Goal: Task Accomplishment & Management: Use online tool/utility

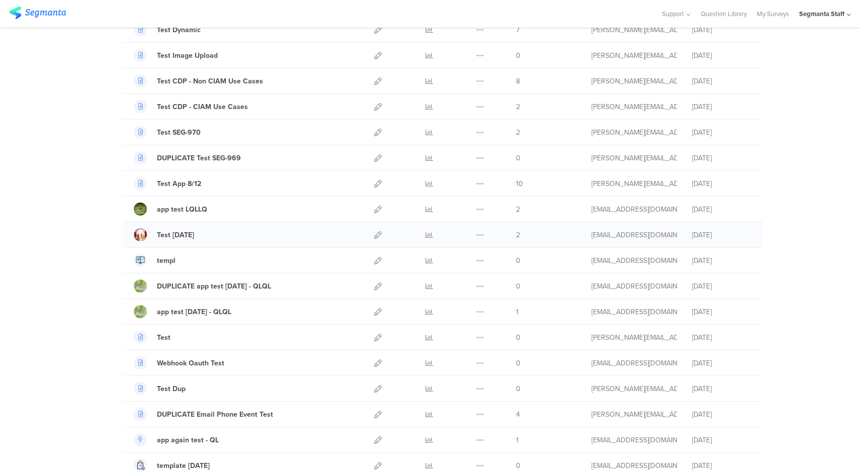
scroll to position [145, 0]
click at [374, 388] on icon at bounding box center [378, 387] width 8 height 8
click at [426, 235] on icon at bounding box center [430, 233] width 8 height 8
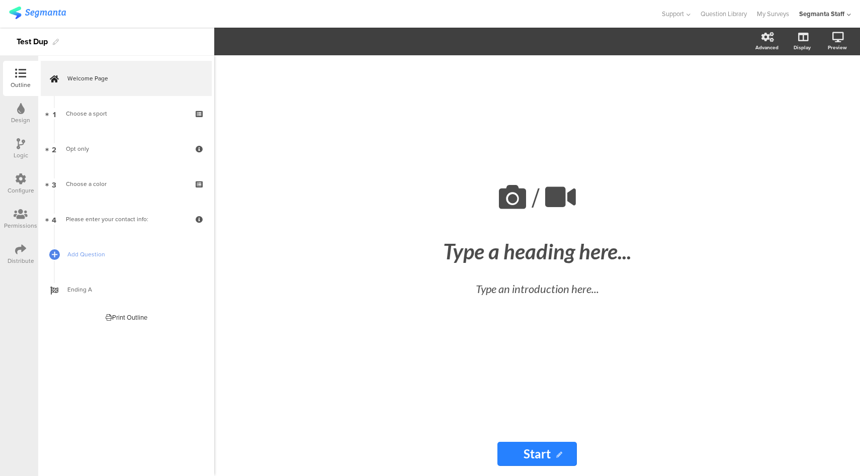
click at [24, 179] on icon at bounding box center [20, 179] width 11 height 11
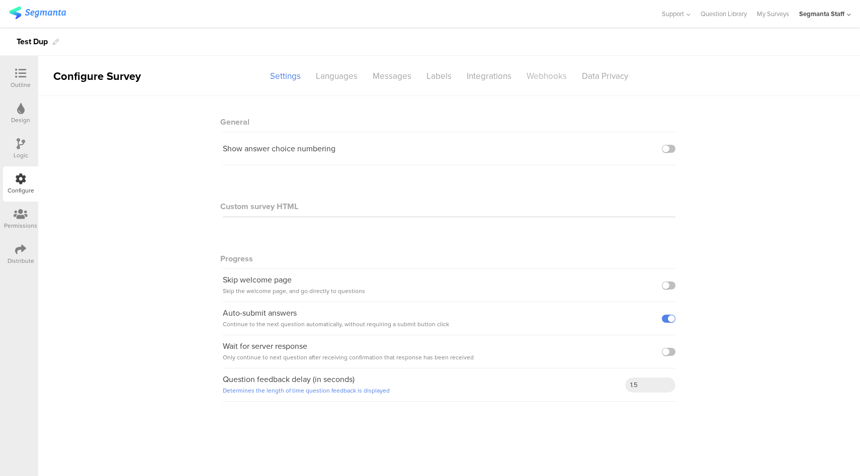
click at [552, 74] on div "Webhooks" at bounding box center [546, 76] width 55 height 18
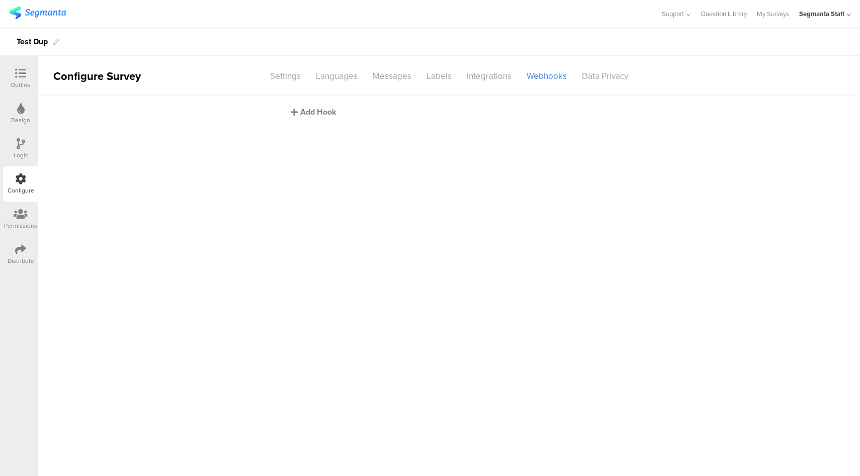
click at [318, 113] on div "Add Hook" at bounding box center [452, 112] width 322 height 12
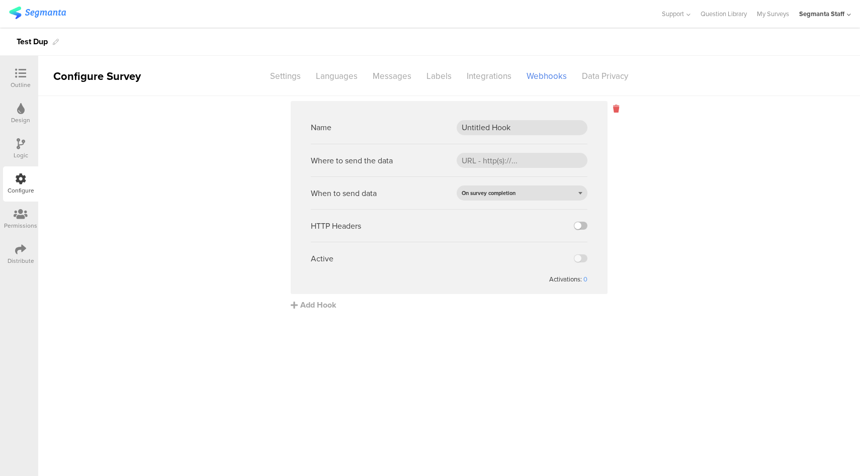
click at [617, 107] on icon at bounding box center [616, 109] width 6 height 12
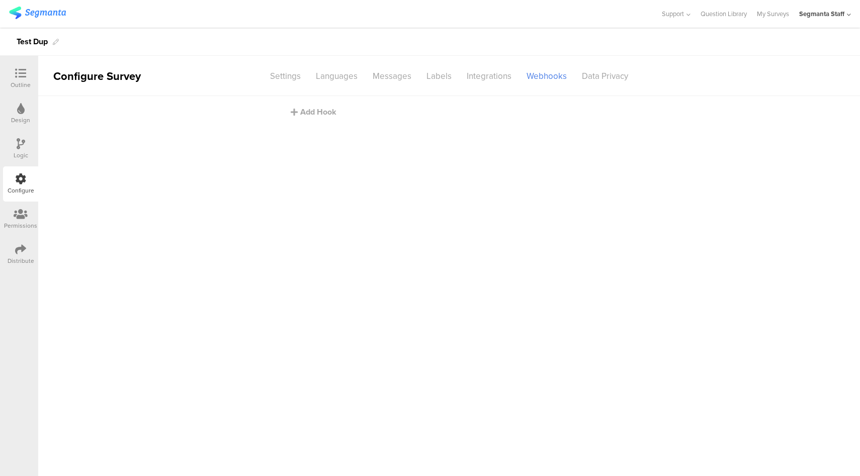
click at [13, 79] on div at bounding box center [21, 74] width 20 height 13
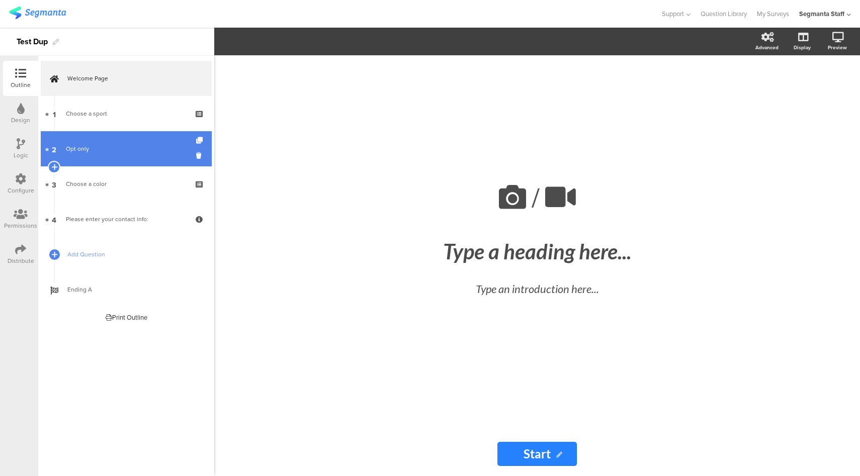
click at [126, 148] on div "Opt only" at bounding box center [126, 149] width 120 height 10
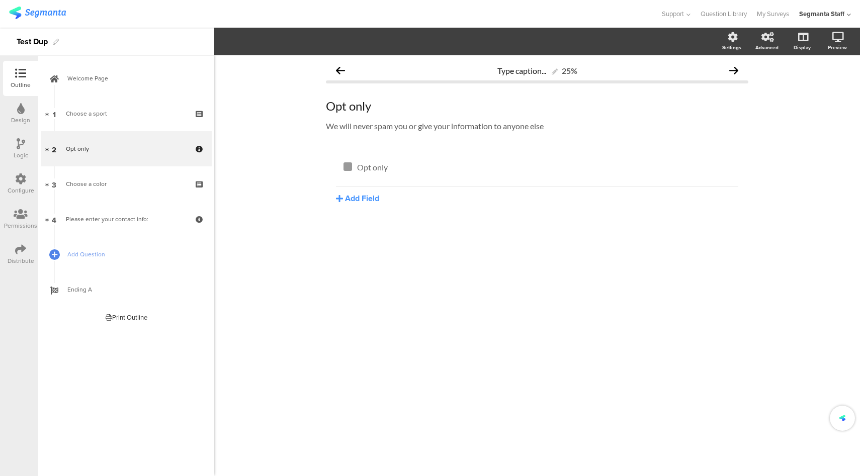
click at [12, 257] on div "Distribute" at bounding box center [21, 261] width 27 height 9
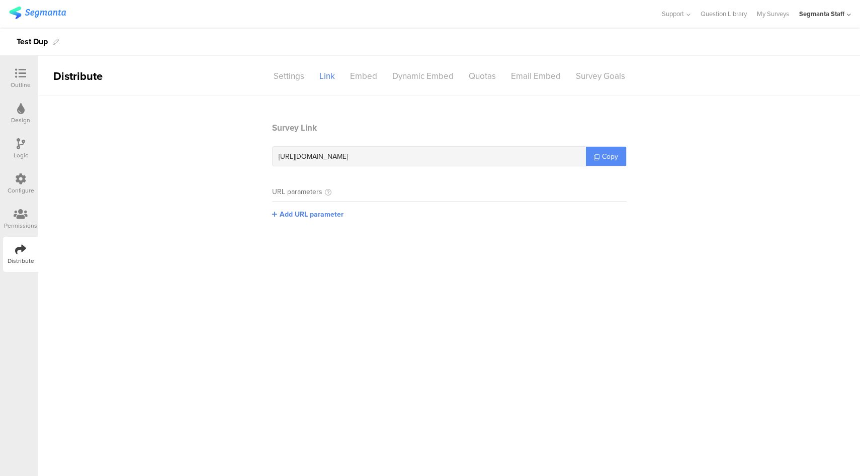
click at [599, 154] on icon at bounding box center [597, 157] width 6 height 6
